Goal: Information Seeking & Learning: Learn about a topic

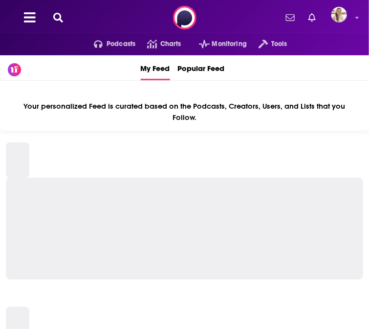
click at [57, 16] on icon at bounding box center [58, 18] width 10 height 10
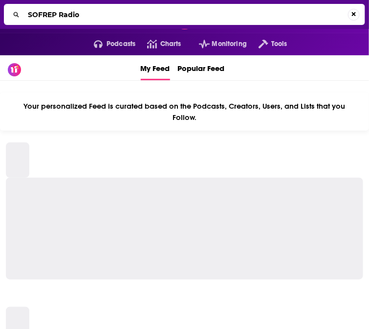
type input "SOFREP Radio"
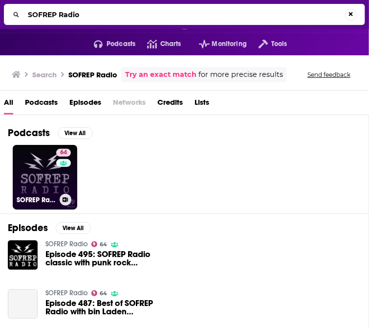
click at [44, 184] on link "64 SOFREP Radio" at bounding box center [45, 177] width 65 height 65
